Goal: Task Accomplishment & Management: Manage account settings

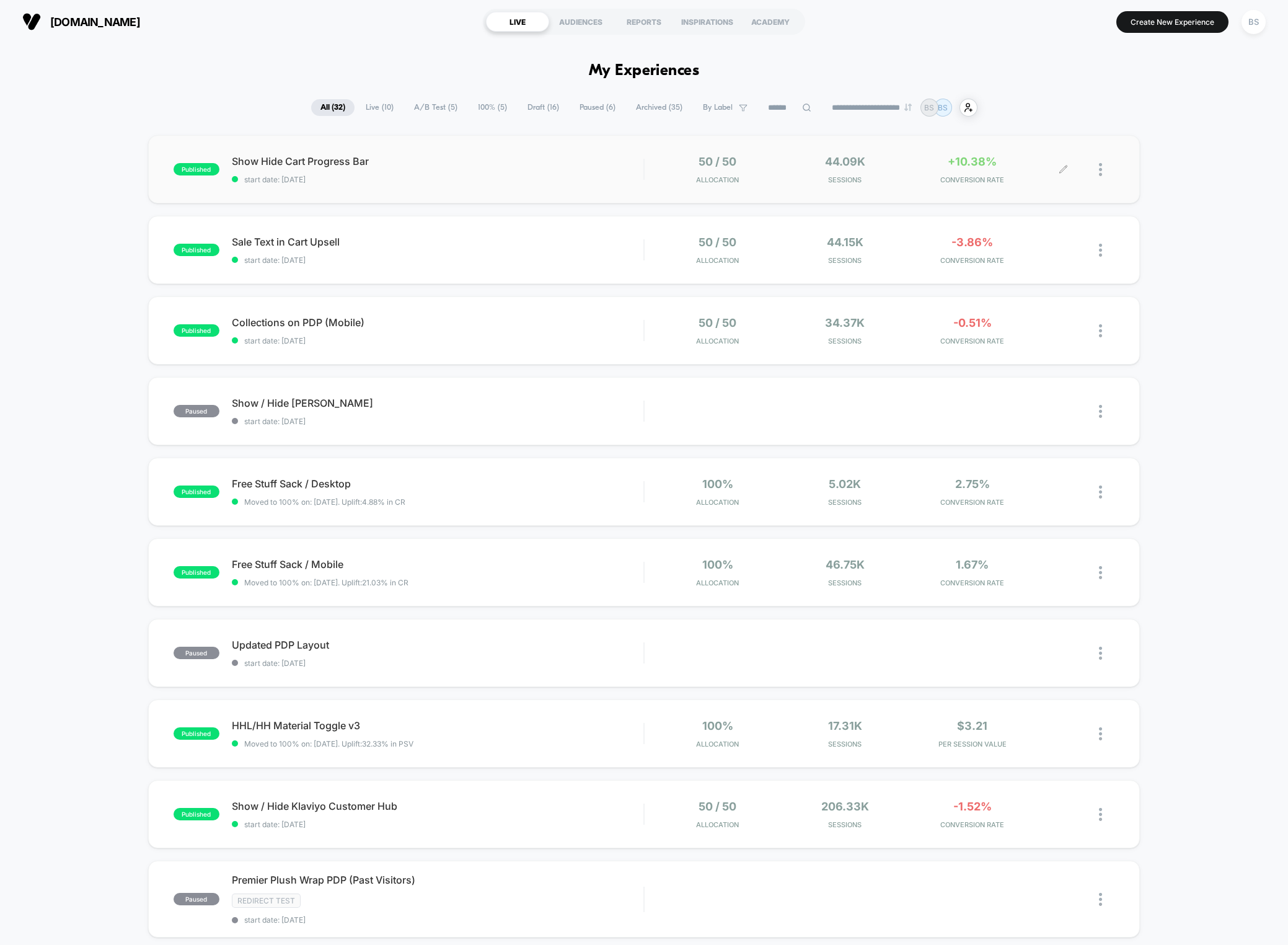
click at [904, 168] on div "44.09k Sessions" at bounding box center [845, 169] width 122 height 29
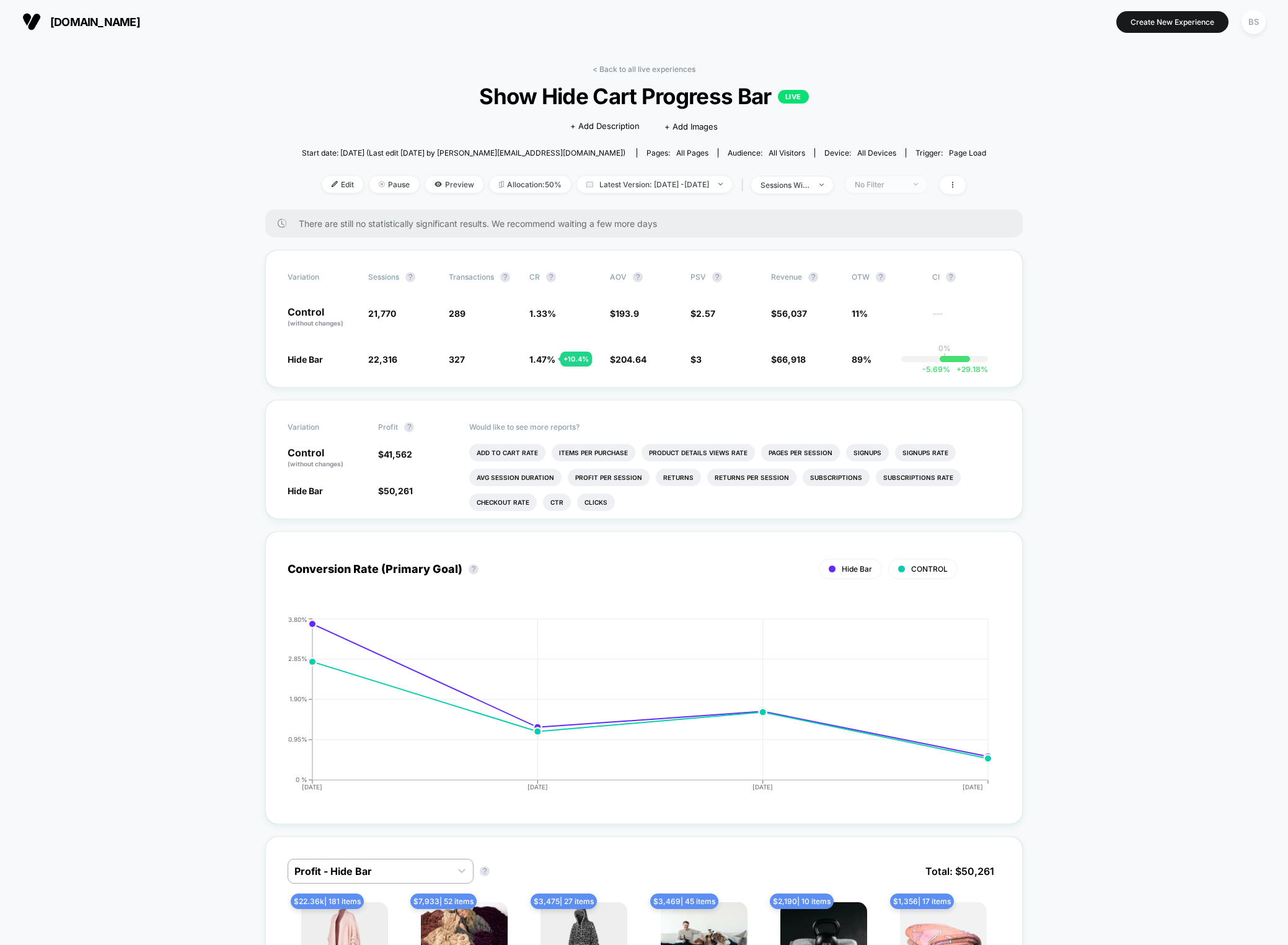
click at [900, 180] on div "No Filter" at bounding box center [880, 185] width 50 height 9
click at [883, 232] on span "Mobile Visitors" at bounding box center [900, 231] width 59 height 11
click at [899, 359] on button "Save" at bounding box center [907, 364] width 114 height 20
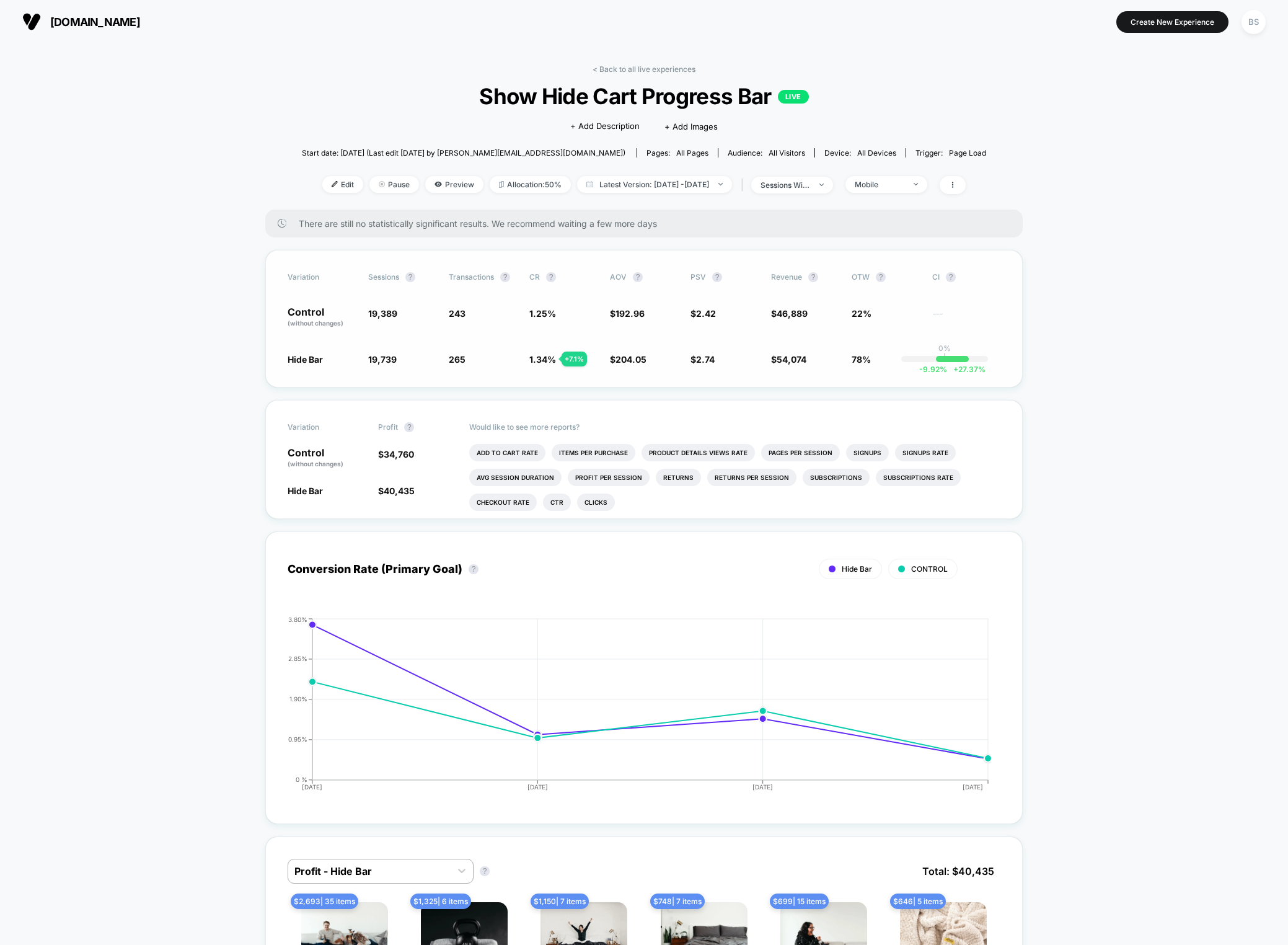
click at [537, 354] on span "1.34 %" at bounding box center [543, 359] width 27 height 11
click at [810, 189] on div "sessions with impression" at bounding box center [786, 185] width 50 height 9
click at [882, 176] on span "Mobile" at bounding box center [886, 184] width 82 height 16
click at [879, 298] on div "Mobile Visitors ? Desktop Visitors ? Returning Visitors ? New Visitors ? No Fil…" at bounding box center [907, 299] width 152 height 189
click at [883, 310] on div "New Visitors" at bounding box center [885, 304] width 71 height 12
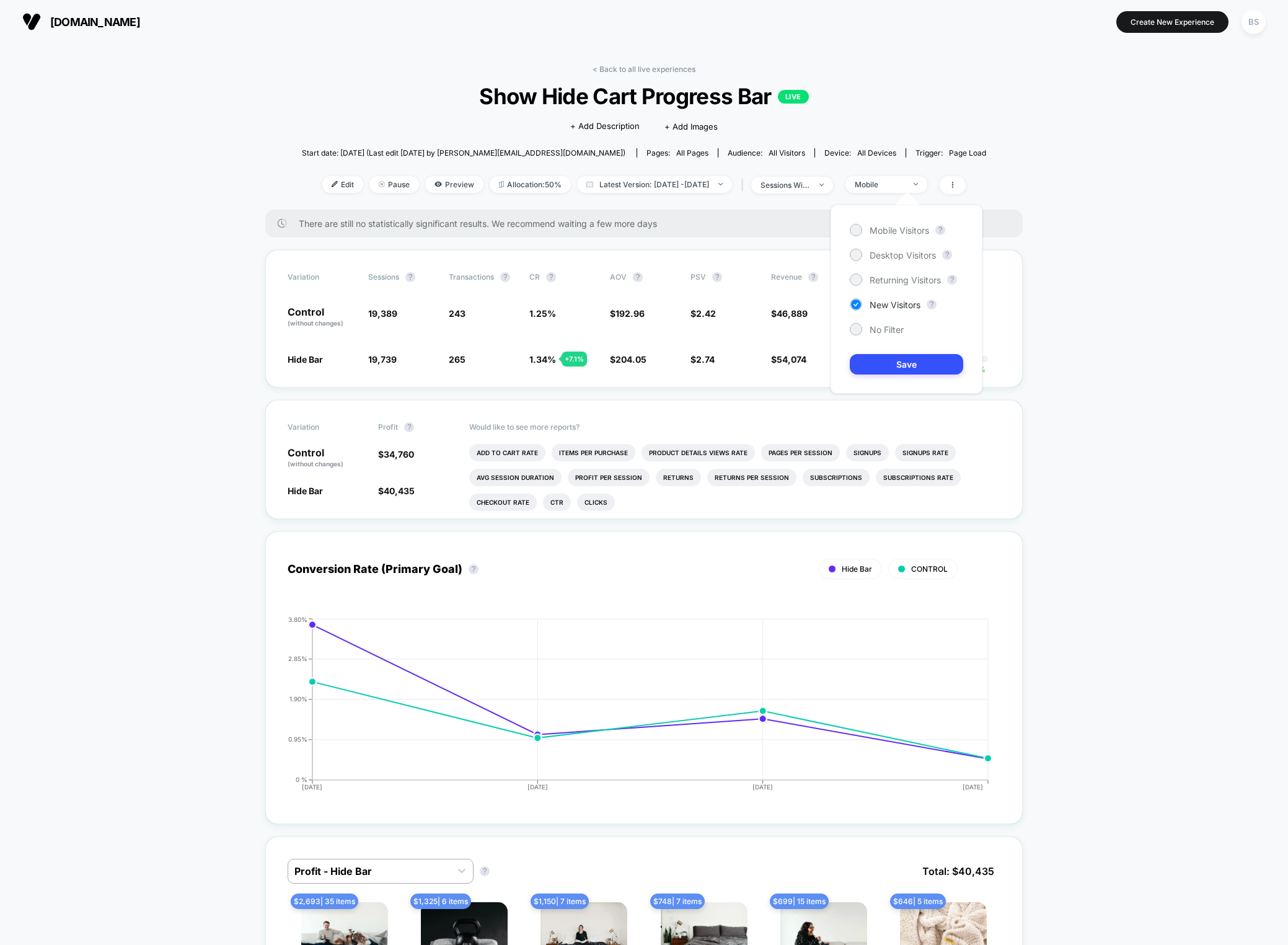
click at [886, 388] on div "Mobile Visitors ? Desktop Visitors ? Returning Visitors ? New Visitors ? No Fil…" at bounding box center [907, 299] width 152 height 189
click at [886, 372] on button "Save" at bounding box center [907, 364] width 114 height 20
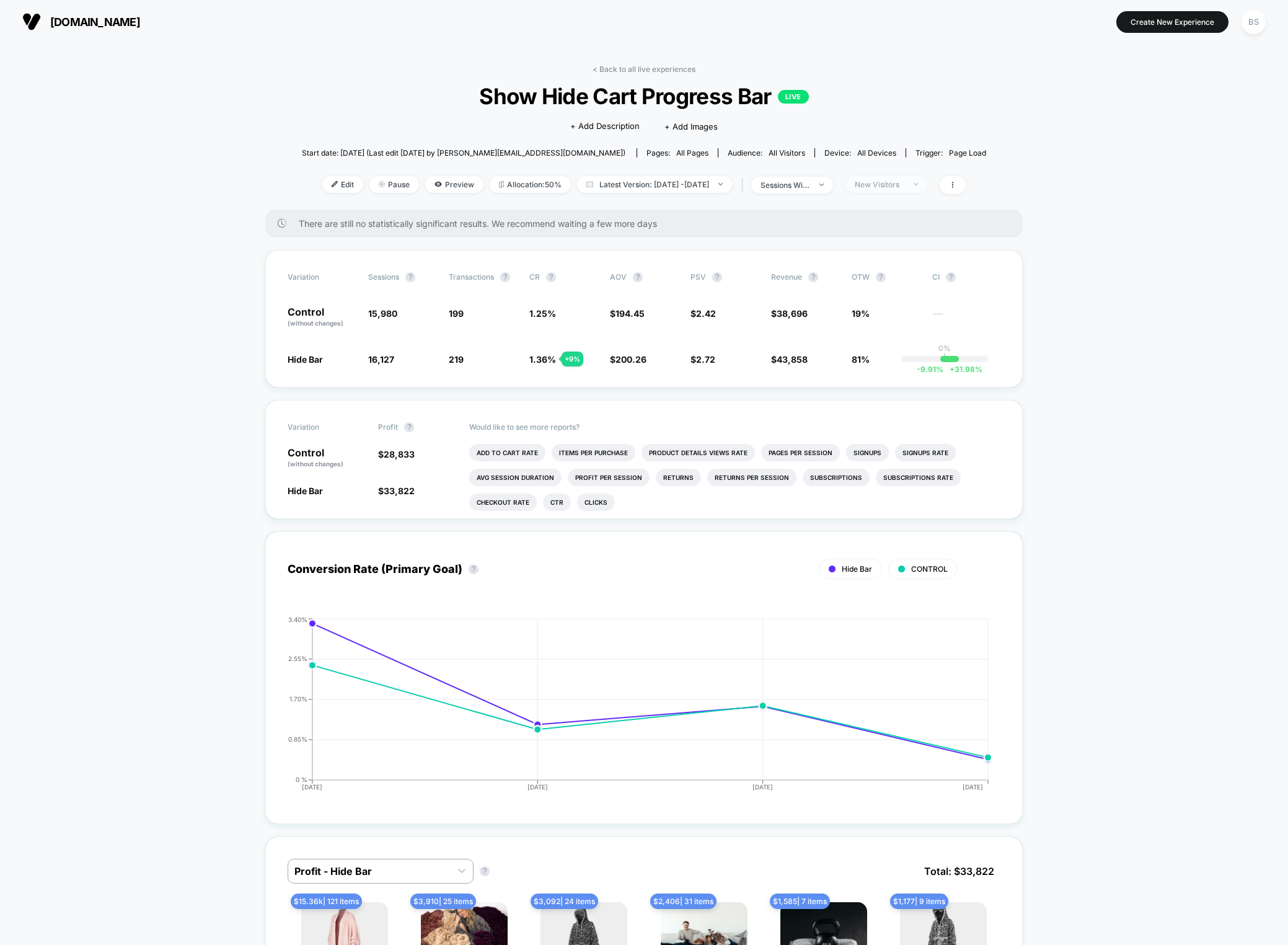
click at [903, 180] on div "New Visitors" at bounding box center [880, 185] width 50 height 9
click at [610, 65] on link "< Back to all live experiences" at bounding box center [644, 69] width 103 height 9
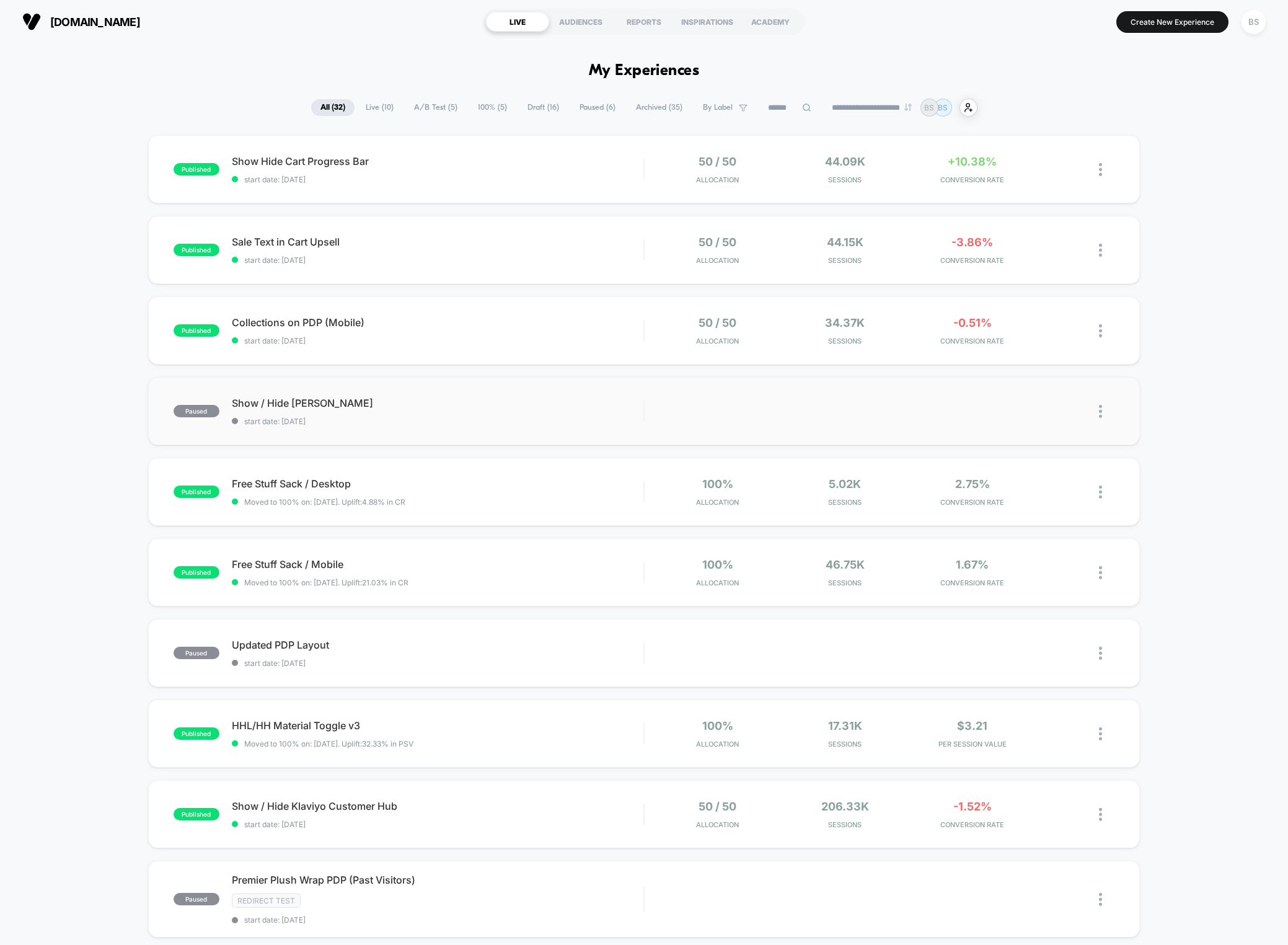
drag, startPoint x: 535, startPoint y: 340, endPoint x: 531, endPoint y: 379, distance: 39.2
click at [531, 379] on div "published Show Hide Cart Progress Bar start date: [DATE] 50 / 50 Allocation 44.…" at bounding box center [644, 647] width 1288 height 1025
click at [529, 271] on div "published Sale Text in Cart Upsell start date: [DATE] 50 / 50 Allocation 44.15k…" at bounding box center [644, 250] width 992 height 68
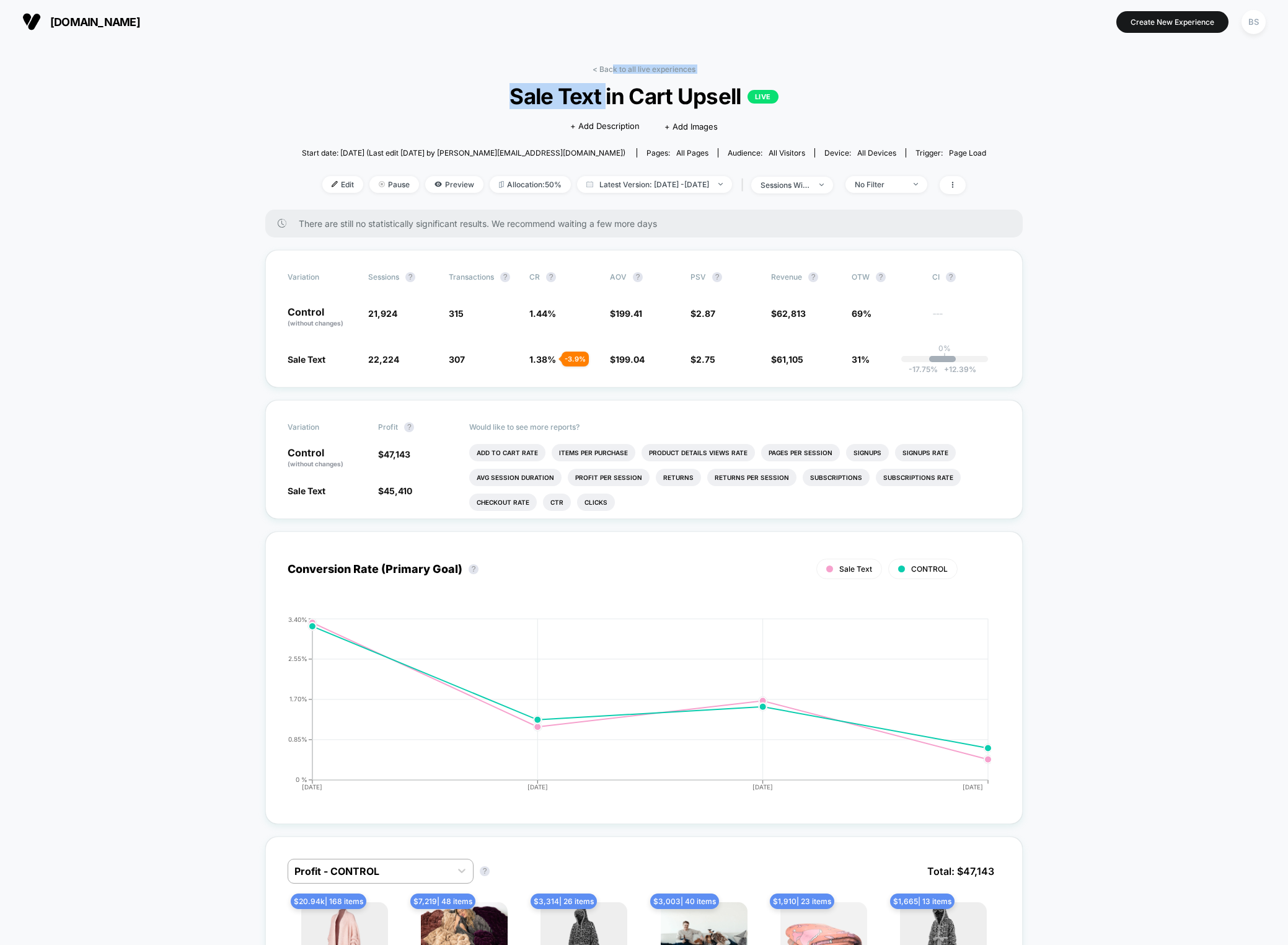
drag, startPoint x: 614, startPoint y: 71, endPoint x: 607, endPoint y: 103, distance: 32.8
click at [607, 103] on div "< Back to all live experiences Sale Text in Cart Upsell LIVE Click to edit expe…" at bounding box center [644, 137] width 685 height 145
